Goal: Understand process/instructions: Learn about a topic

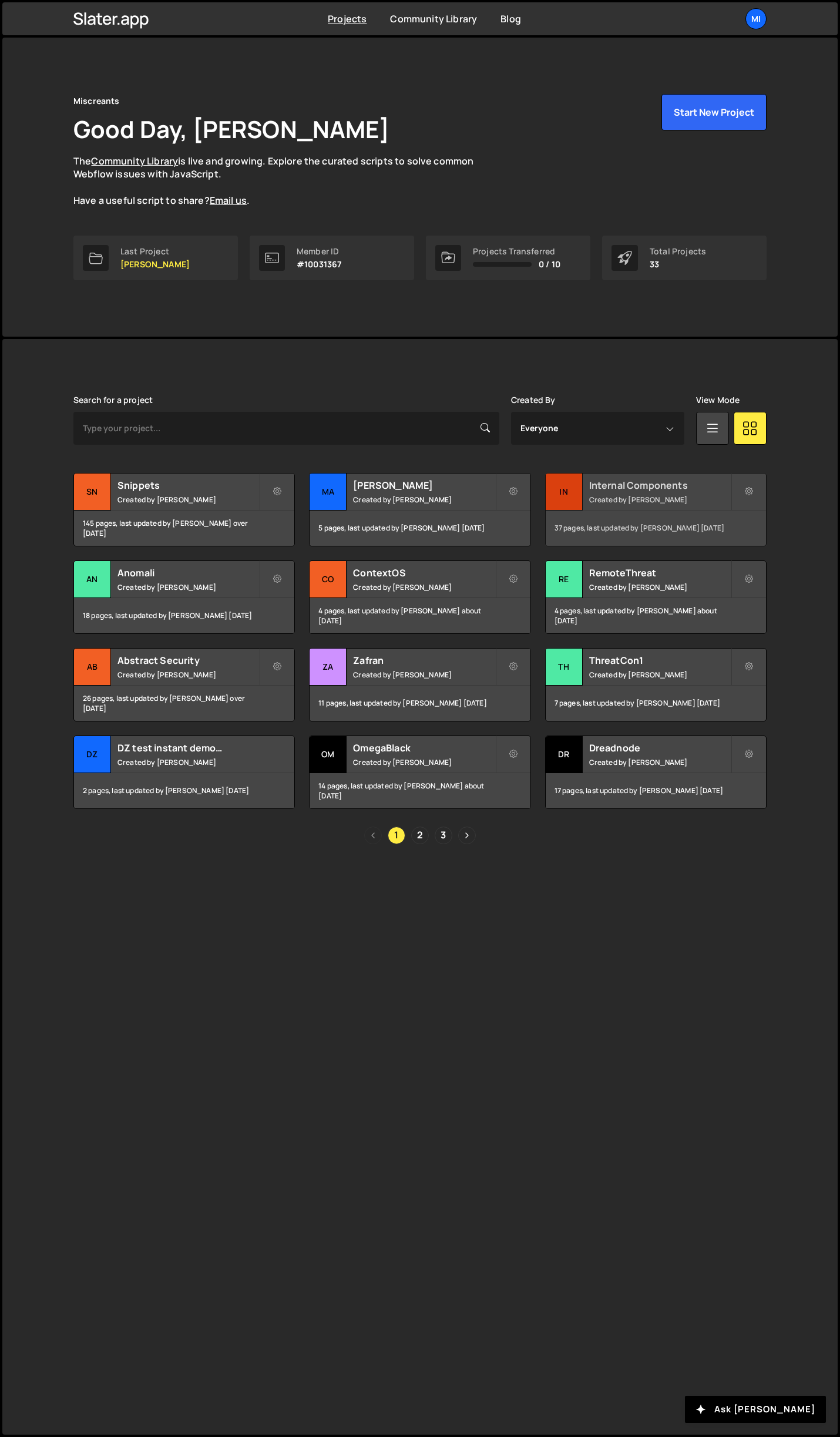
click at [710, 501] on small "Created by Jarek Kowalczyk" at bounding box center [660, 499] width 142 height 10
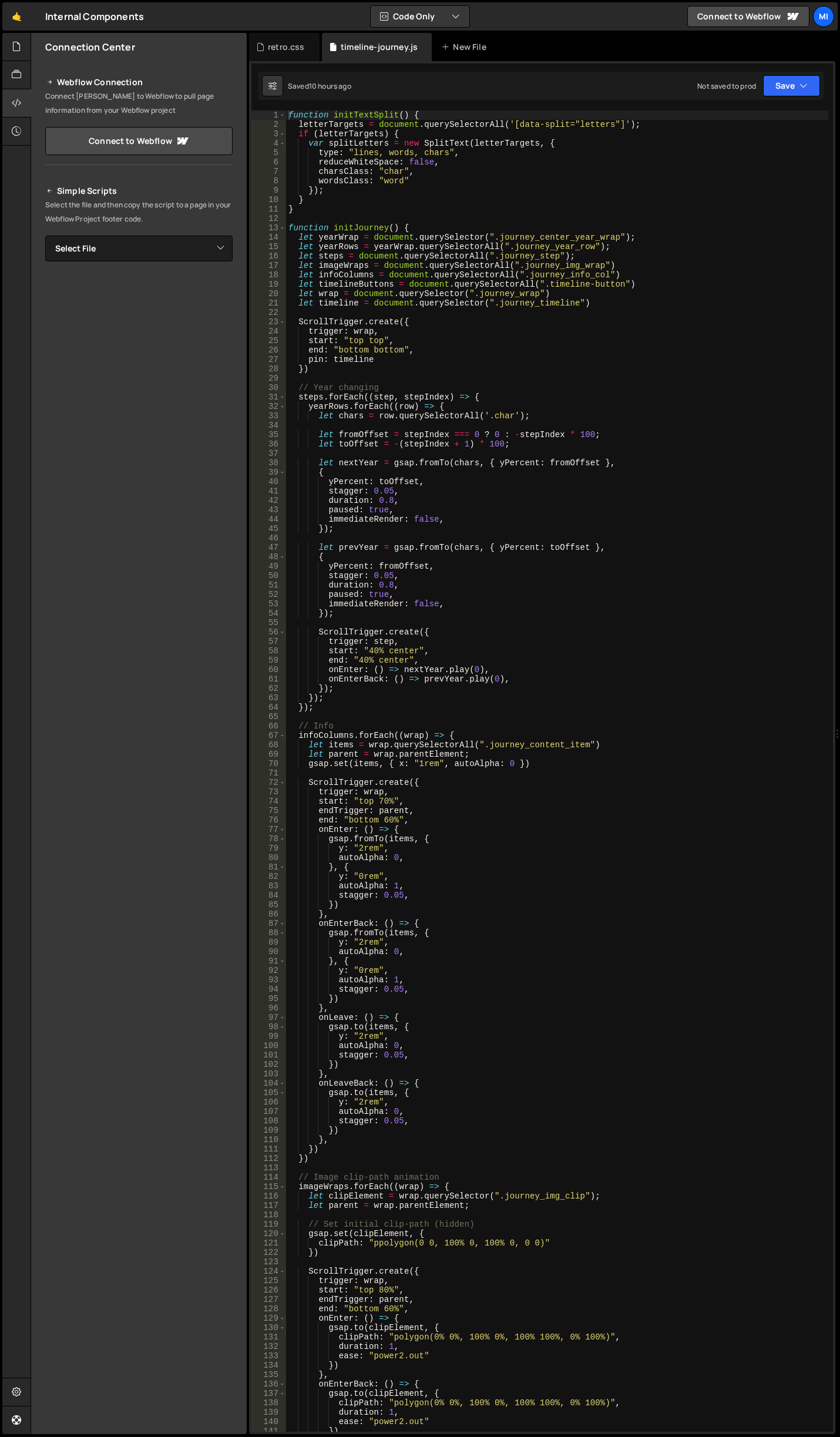
click at [453, 800] on div "function initTextSplit ( ) { letterTargets = document . querySelectorAll ( '[da…" at bounding box center [557, 781] width 542 height 1340
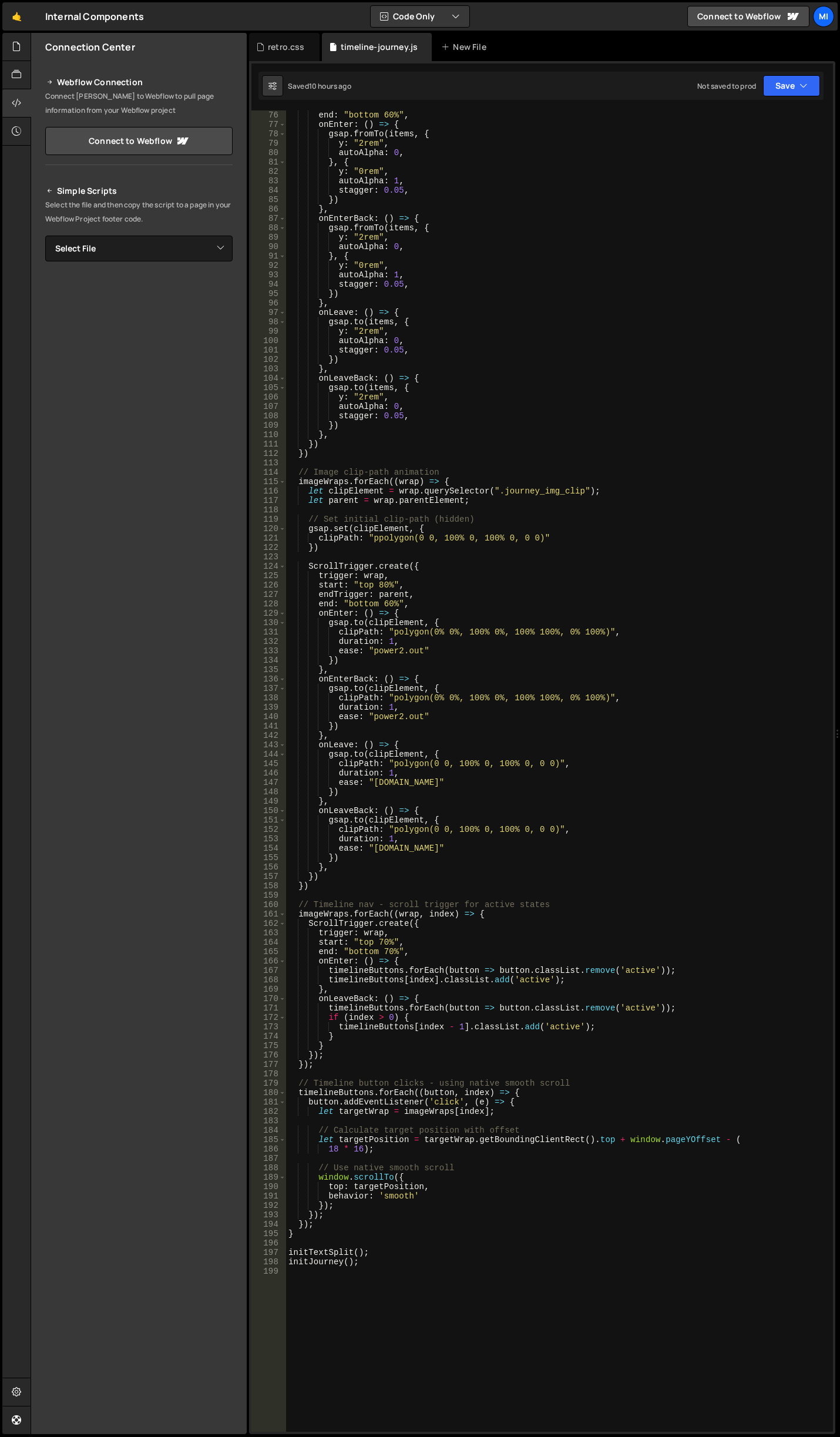
scroll to position [705, 0]
click at [458, 676] on div "end : "bottom 60%" , onEnter : ( ) => { gsap . fromTo ( items , { y : "2rem" , …" at bounding box center [557, 781] width 542 height 1340
click at [384, 640] on div "end : "bottom 60%" , onEnter : ( ) => { gsap . fromTo ( items , { y : "2rem" , …" at bounding box center [557, 781] width 542 height 1340
click at [393, 640] on div "end : "bottom 60%" , onEnter : ( ) => { gsap . fromTo ( items , { y : "2rem" , …" at bounding box center [557, 781] width 542 height 1340
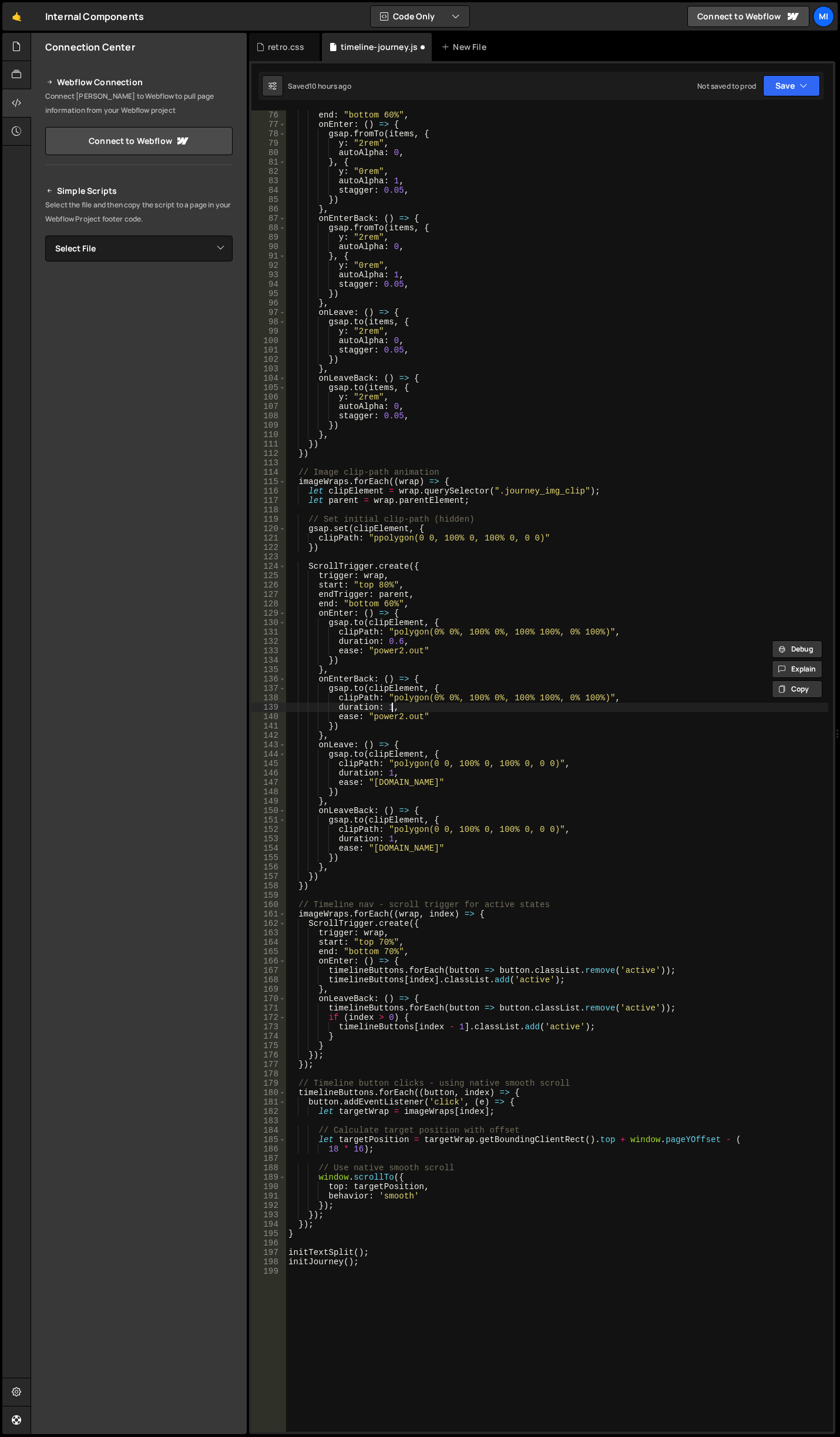
paste textarea "0.6"
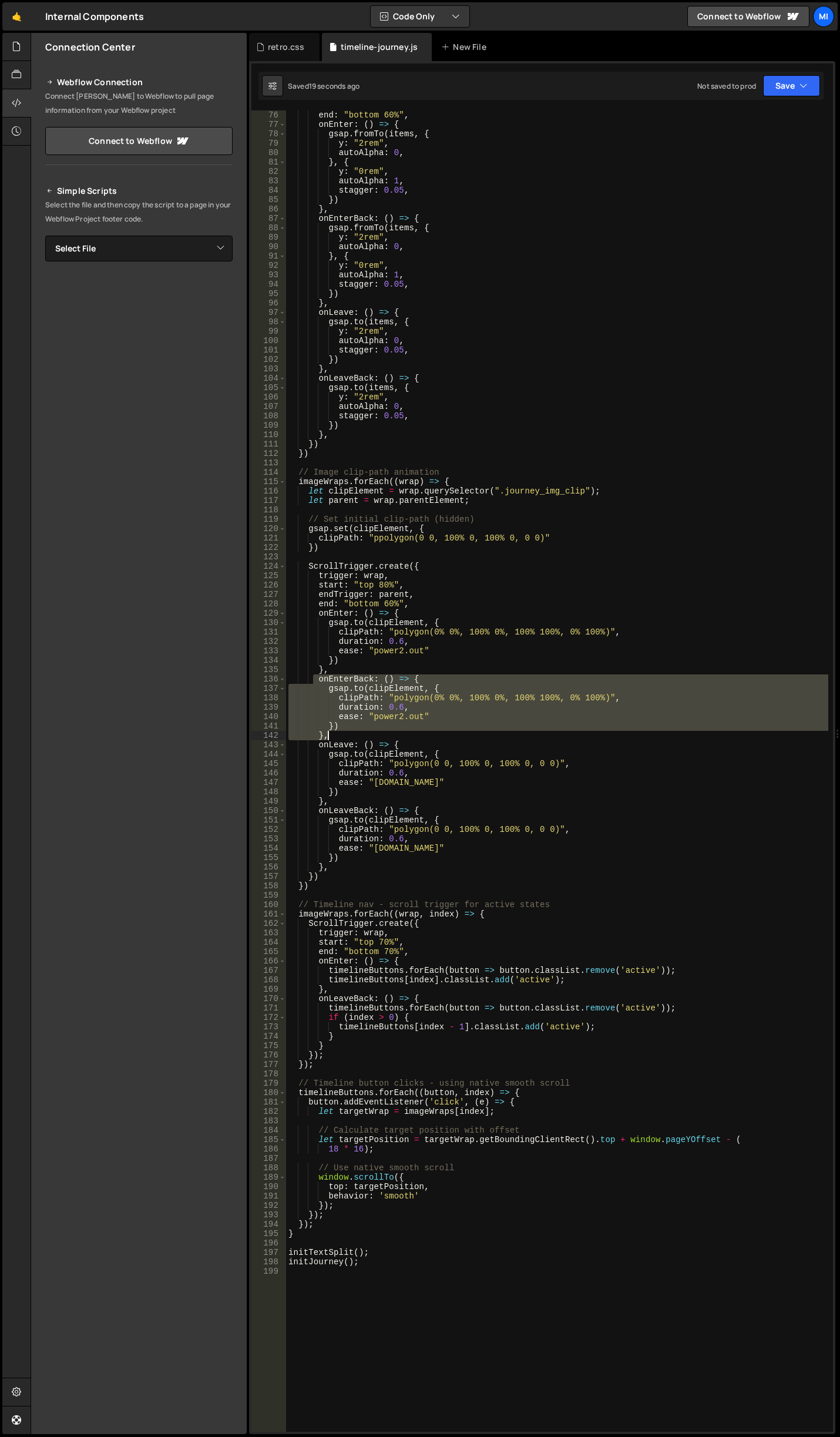
drag, startPoint x: 313, startPoint y: 680, endPoint x: 415, endPoint y: 735, distance: 115.9
click at [415, 735] on div "end : "bottom 60%" , onEnter : ( ) => { gsap . fromTo ( items , { y : "2rem" , …" at bounding box center [557, 781] width 542 height 1340
type textarea "}) },"
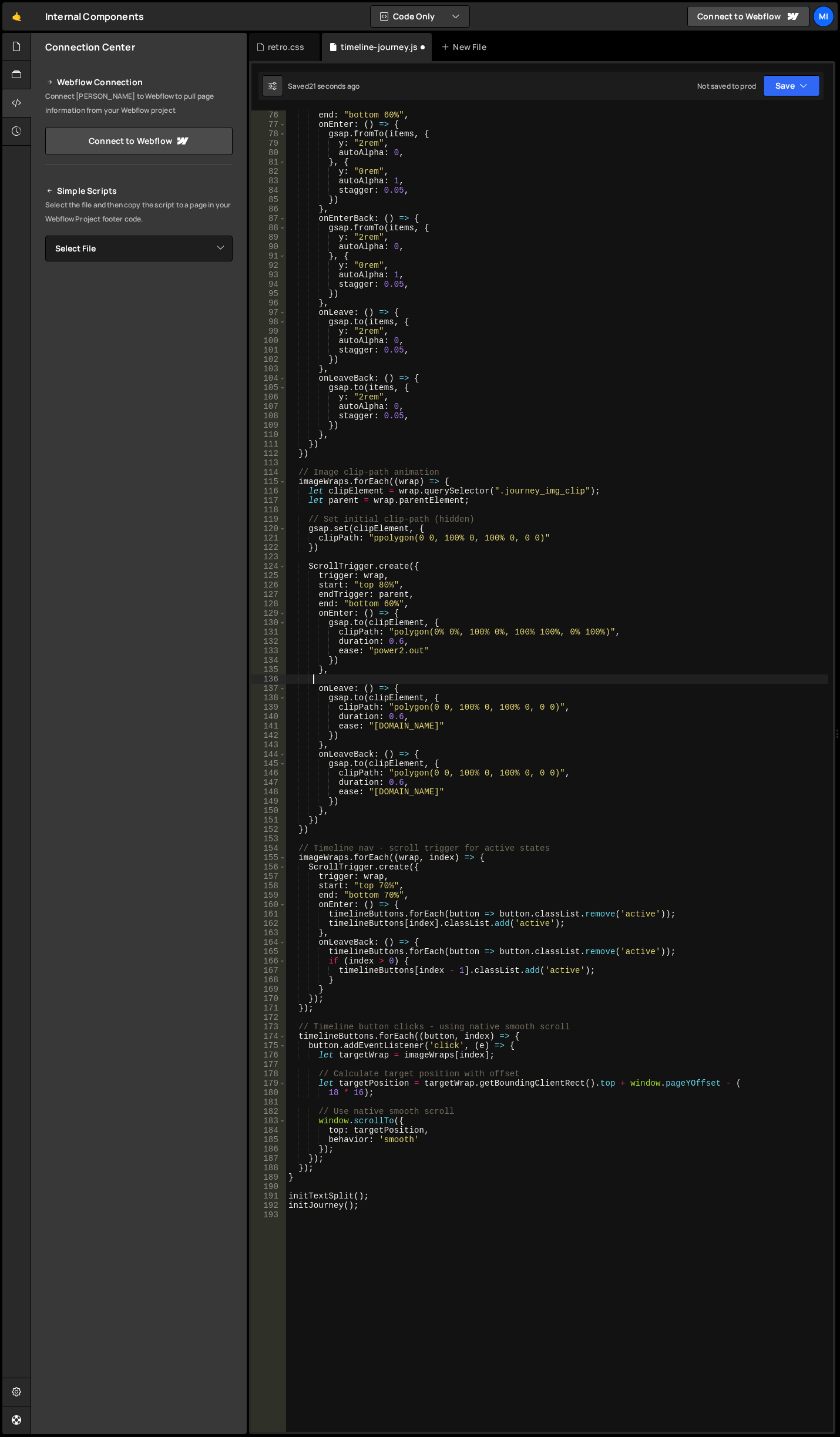
scroll to position [0, 0]
click at [572, 453] on div "end : "bottom 60%" , onEnter : ( ) => { gsap . fromTo ( items , { y : "2rem" , …" at bounding box center [557, 781] width 542 height 1340
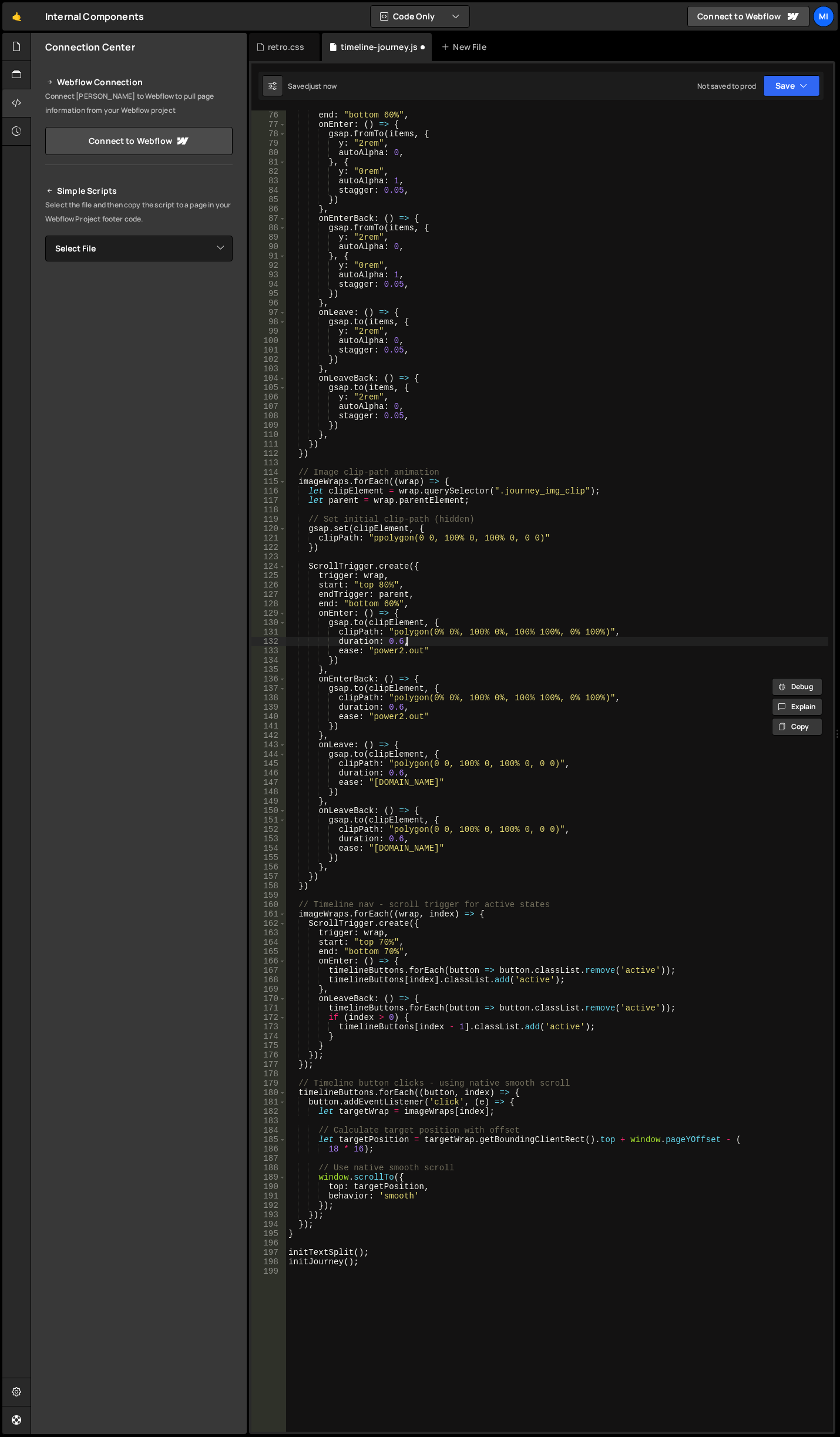
click at [560, 638] on div "end : "bottom 60%" , onEnter : ( ) => { gsap . fromTo ( items , { y : "2rem" , …" at bounding box center [557, 781] width 542 height 1340
drag, startPoint x: 391, startPoint y: 634, endPoint x: 518, endPoint y: 628, distance: 127.1
click at [518, 628] on div "end : "bottom 60%" , onEnter : ( ) => { gsap . fromTo ( items , { y : "2rem" , …" at bounding box center [557, 781] width 542 height 1340
click at [535, 647] on div "end : "bottom 60%" , onEnter : ( ) => { gsap . fromTo ( items , { y : "2rem" , …" at bounding box center [557, 781] width 542 height 1340
drag, startPoint x: 394, startPoint y: 630, endPoint x: 603, endPoint y: 628, distance: 209.0
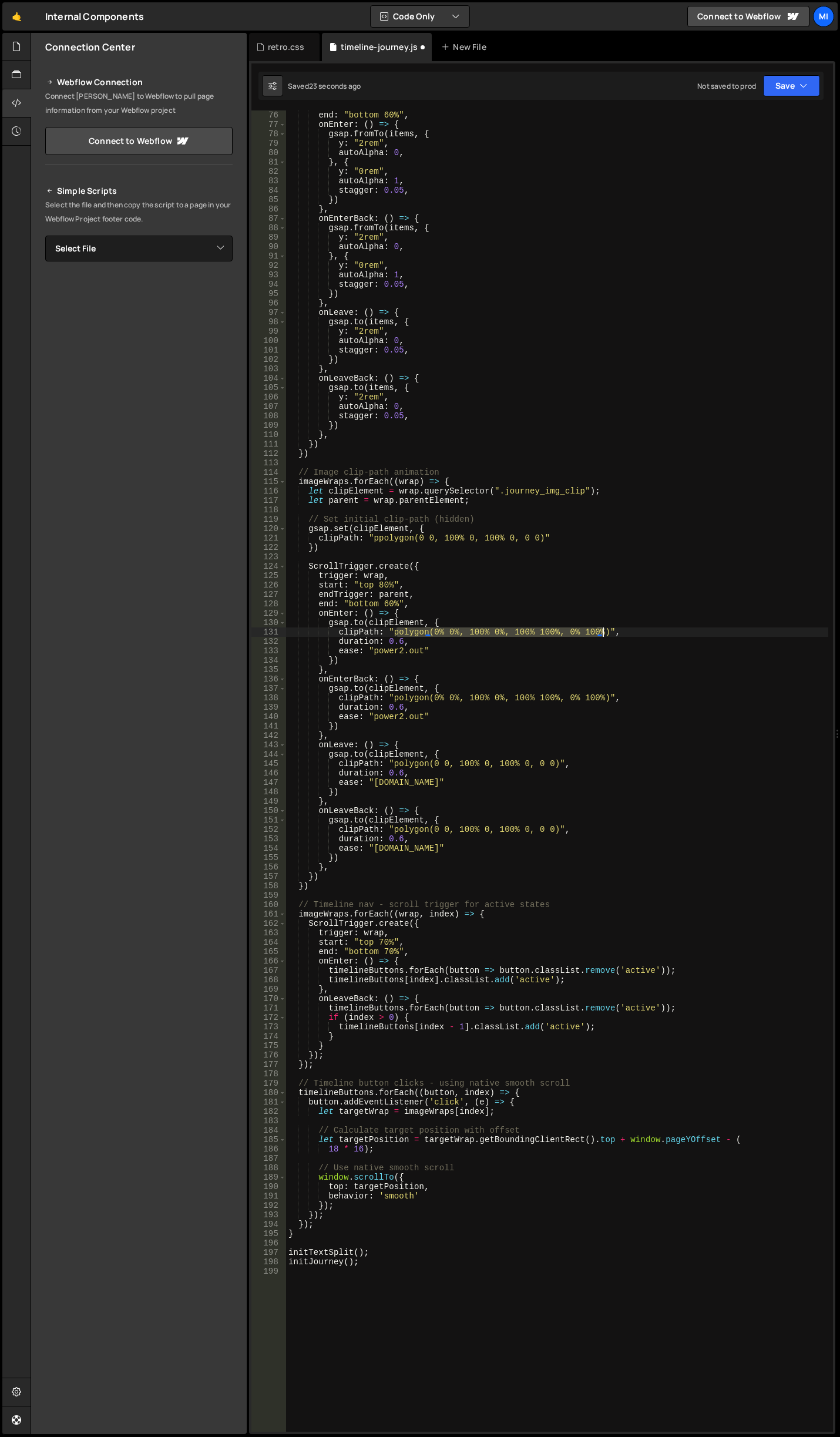
click at [603, 628] on div "end : "bottom 60%" , onEnter : ( ) => { gsap . fromTo ( items , { y : "2rem" , …" at bounding box center [557, 781] width 542 height 1340
drag, startPoint x: 391, startPoint y: 762, endPoint x: 553, endPoint y: 762, distance: 162.0
click at [553, 762] on div "end : "bottom 60%" , onEnter : ( ) => { gsap . fromTo ( items , { y : "2rem" , …" at bounding box center [557, 781] width 542 height 1340
paste textarea "olygon(0% 0%, 100% 0%, 100% 100%, 0% 100%"
click at [395, 760] on div "end : "bottom 60%" , onEnter : ( ) => { gsap . fromTo ( items , { y : "2rem" , …" at bounding box center [557, 781] width 542 height 1340
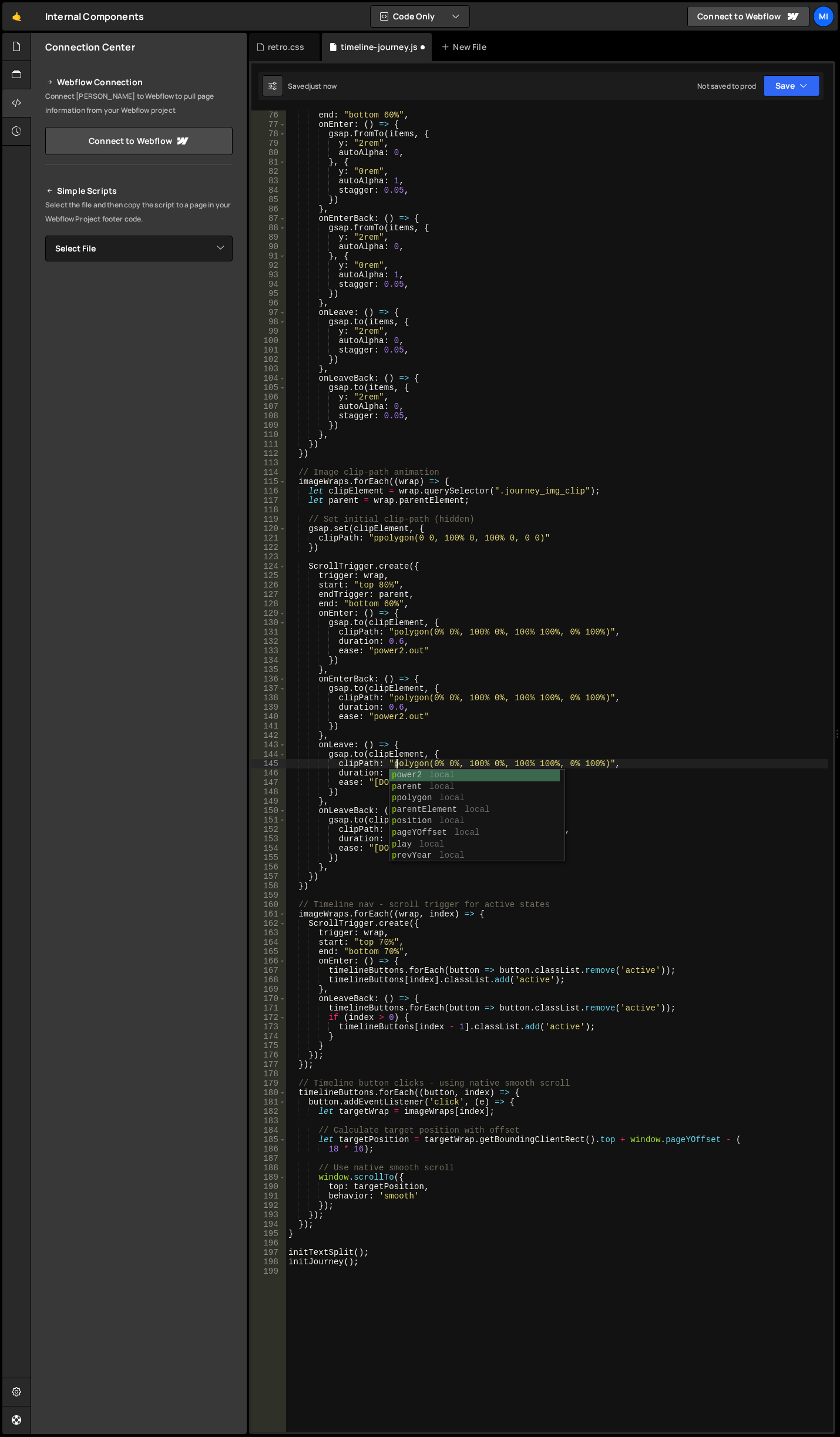
scroll to position [0, 7]
type textarea "clipPath: "polygon(0% 0%, 100% 0%, 100% 100%, 0% 100%)","
